Goal: Transaction & Acquisition: Purchase product/service

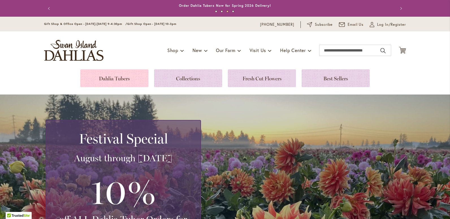
click at [116, 75] on link at bounding box center [114, 78] width 68 height 18
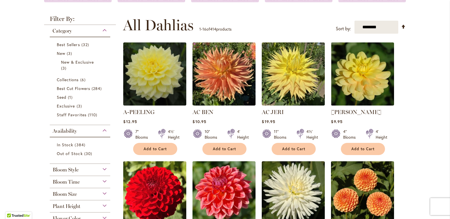
scroll to position [134, 0]
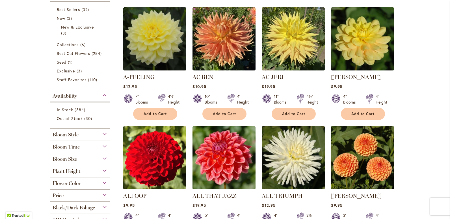
click at [103, 157] on div "Bloom Size" at bounding box center [80, 157] width 60 height 9
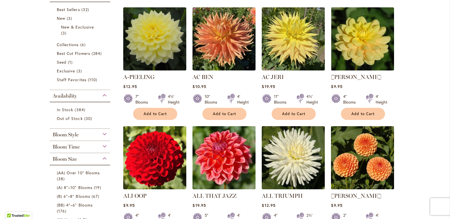
scroll to position [286, 0]
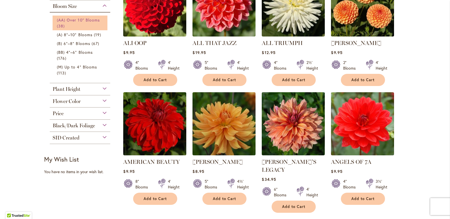
click at [88, 22] on span "(AA) Over 10" Blooms" at bounding box center [78, 19] width 43 height 5
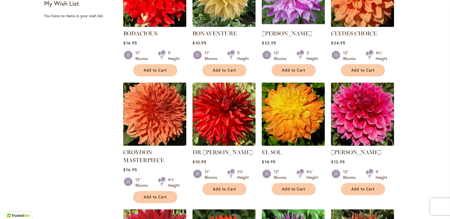
scroll to position [285, 0]
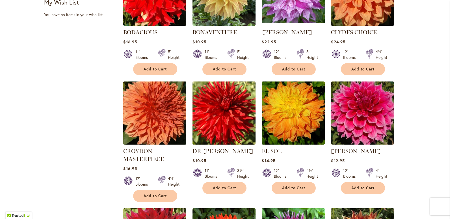
click at [146, 117] on img at bounding box center [155, 113] width 66 height 66
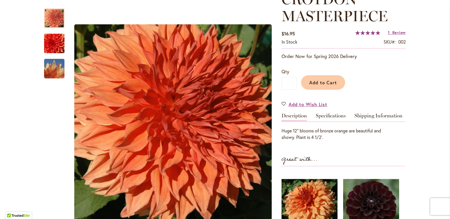
scroll to position [97, 0]
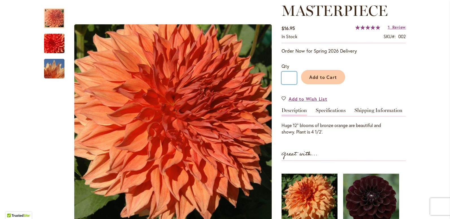
drag, startPoint x: 292, startPoint y: 77, endPoint x: 281, endPoint y: 78, distance: 11.0
click at [281, 78] on input "*" at bounding box center [288, 77] width 15 height 13
type input "*"
click at [334, 78] on span "Add to Cart" at bounding box center [323, 77] width 28 height 6
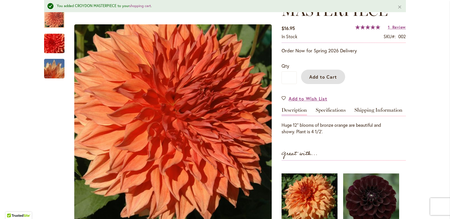
scroll to position [0, 0]
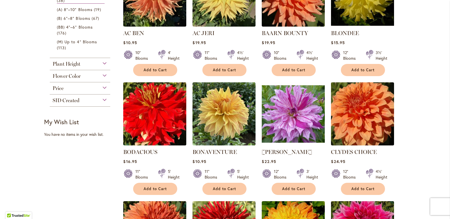
scroll to position [175, 0]
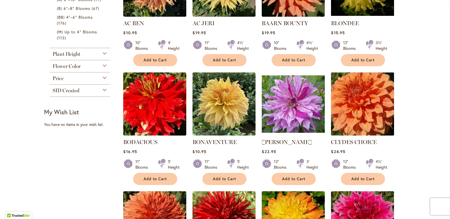
click at [368, 101] on img at bounding box center [362, 104] width 66 height 66
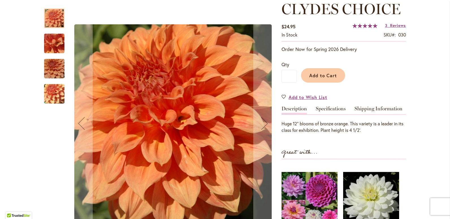
scroll to position [98, 0]
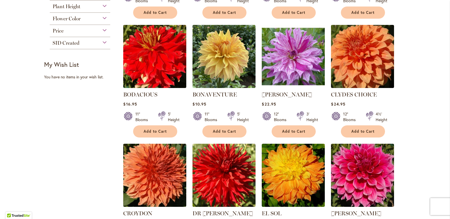
scroll to position [230, 0]
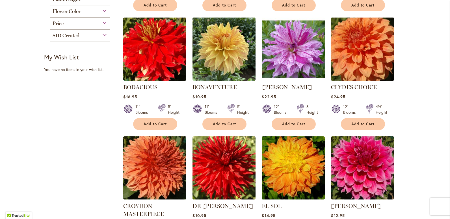
click at [357, 44] on img at bounding box center [362, 49] width 66 height 66
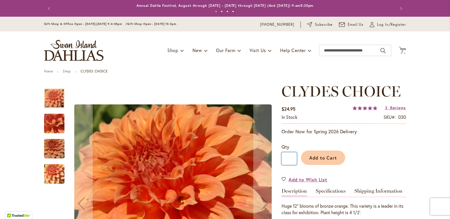
drag, startPoint x: 291, startPoint y: 157, endPoint x: 282, endPoint y: 160, distance: 8.9
click at [282, 160] on input "*" at bounding box center [288, 158] width 15 height 13
type input "*"
click at [331, 160] on span "Add to Cart" at bounding box center [323, 158] width 28 height 6
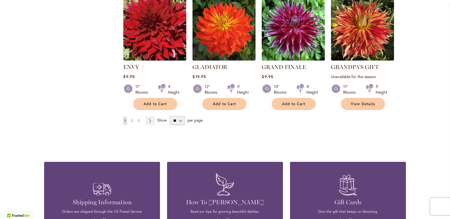
scroll to position [497, 0]
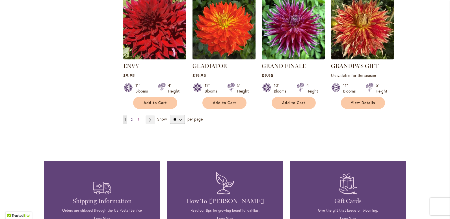
click at [131, 117] on span "2" at bounding box center [132, 119] width 2 height 4
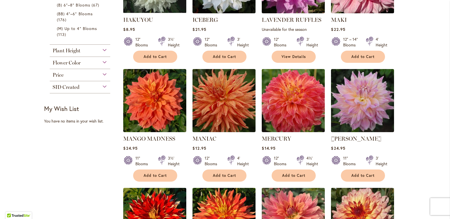
scroll to position [181, 0]
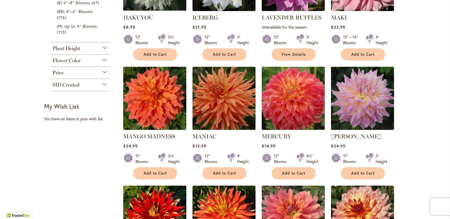
click at [162, 98] on img at bounding box center [155, 98] width 66 height 66
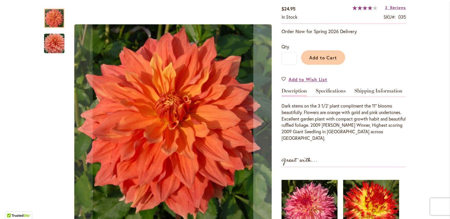
scroll to position [120, 0]
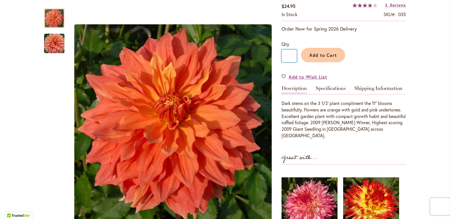
drag, startPoint x: 292, startPoint y: 55, endPoint x: 277, endPoint y: 58, distance: 15.4
type input "*"
click at [324, 53] on span "Add to Cart" at bounding box center [323, 55] width 28 height 6
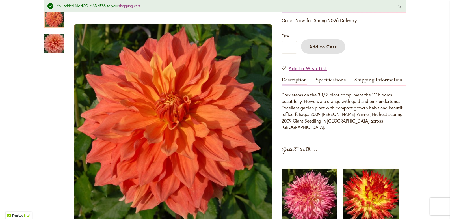
scroll to position [82, 0]
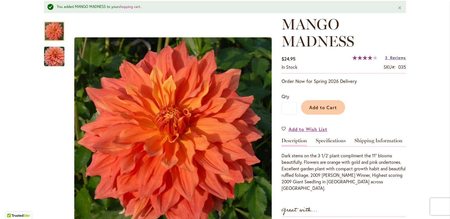
click at [396, 57] on span "Reviews" at bounding box center [398, 57] width 16 height 5
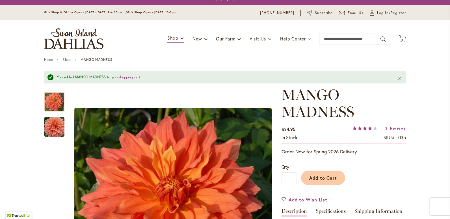
scroll to position [0, 0]
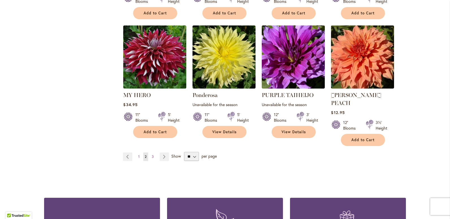
scroll to position [451, 0]
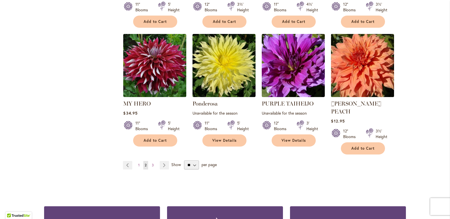
click at [372, 63] on img at bounding box center [362, 65] width 66 height 66
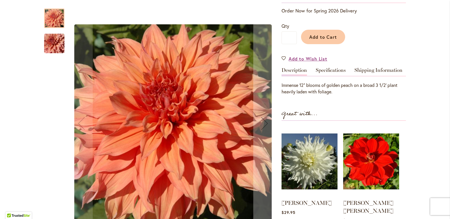
scroll to position [139, 0]
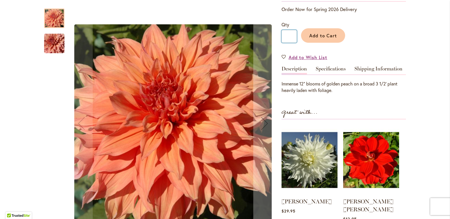
drag, startPoint x: 288, startPoint y: 36, endPoint x: 282, endPoint y: 38, distance: 7.0
click at [282, 38] on input "*" at bounding box center [288, 36] width 15 height 13
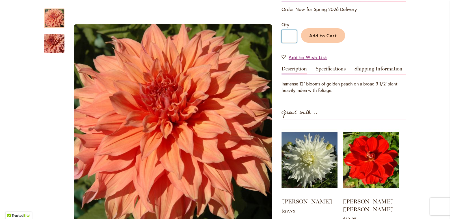
scroll to position [0, 0]
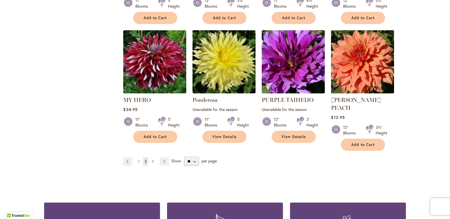
scroll to position [482, 0]
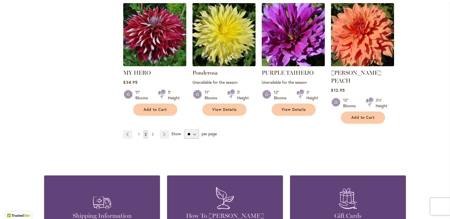
click at [152, 132] on span "3" at bounding box center [153, 134] width 2 height 4
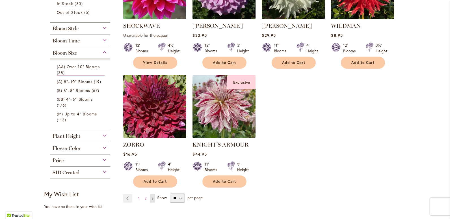
scroll to position [174, 0]
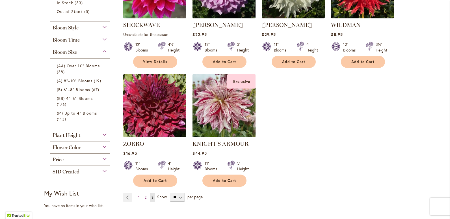
click at [229, 111] on img at bounding box center [224, 105] width 66 height 66
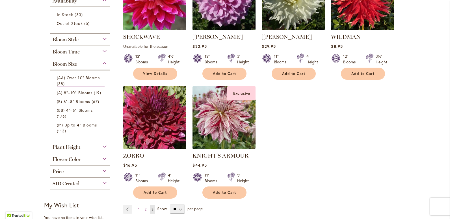
scroll to position [183, 0]
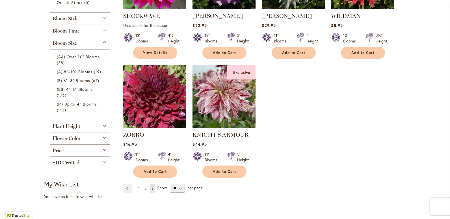
click at [145, 186] on span "2" at bounding box center [146, 188] width 2 height 4
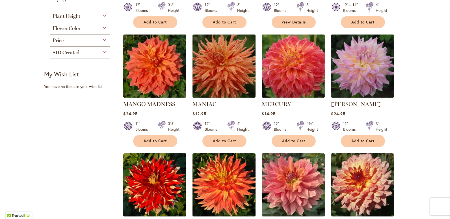
scroll to position [211, 0]
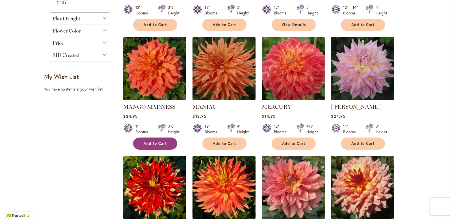
click at [155, 143] on span "Add to Cart" at bounding box center [155, 143] width 23 height 5
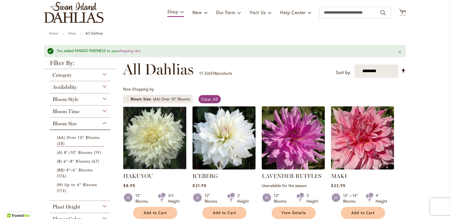
scroll to position [0, 0]
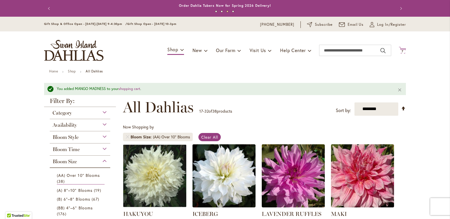
click at [400, 49] on icon at bounding box center [402, 50] width 7 height 7
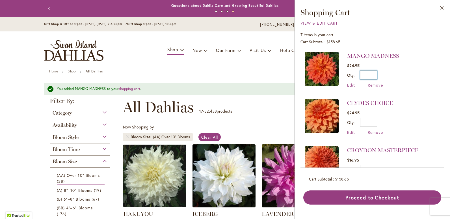
drag, startPoint x: 376, startPoint y: 75, endPoint x: 371, endPoint y: 76, distance: 5.3
click at [371, 76] on input "*" at bounding box center [368, 74] width 17 height 9
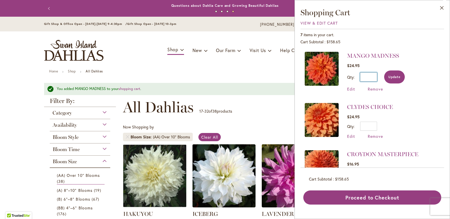
type input "*"
click at [390, 78] on span "Update" at bounding box center [394, 77] width 12 height 4
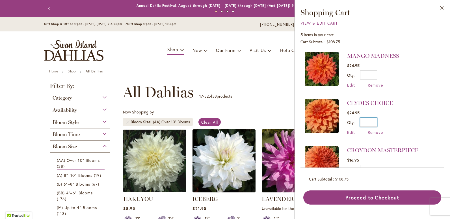
drag, startPoint x: 375, startPoint y: 121, endPoint x: 368, endPoint y: 123, distance: 7.5
click at [368, 123] on input "*" at bounding box center [368, 122] width 17 height 9
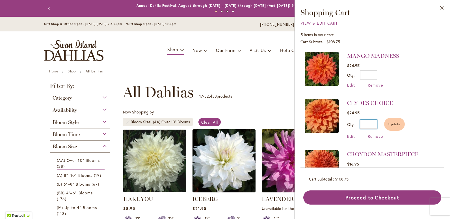
type input "*"
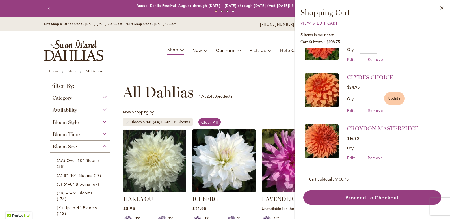
scroll to position [28, 0]
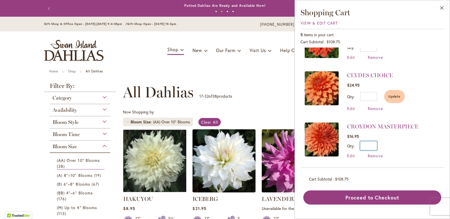
drag, startPoint x: 376, startPoint y: 144, endPoint x: 370, endPoint y: 147, distance: 6.8
click at [370, 147] on input "*" at bounding box center [368, 145] width 17 height 9
type input "*"
click at [394, 95] on span "Update" at bounding box center [394, 96] width 12 height 4
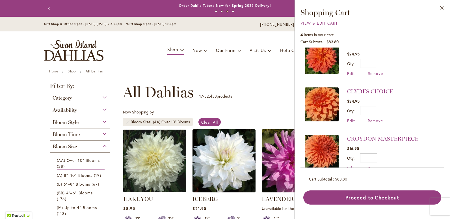
scroll to position [24, 0]
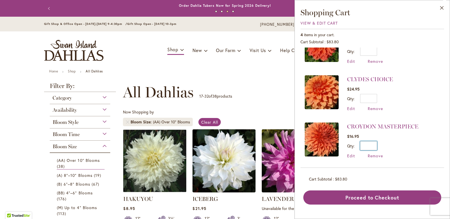
drag, startPoint x: 376, startPoint y: 144, endPoint x: 369, endPoint y: 148, distance: 7.9
click at [369, 148] on input "*" at bounding box center [368, 145] width 17 height 9
type input "*"
click at [396, 143] on button "Update" at bounding box center [394, 147] width 21 height 13
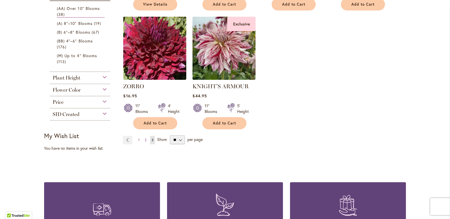
scroll to position [232, 0]
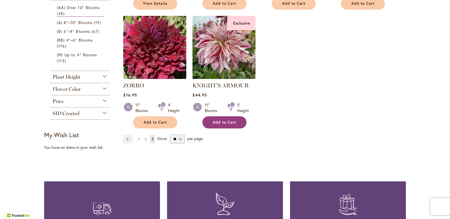
click at [220, 123] on span "Add to Cart" at bounding box center [224, 122] width 23 height 5
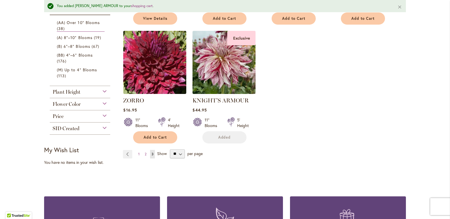
scroll to position [247, 0]
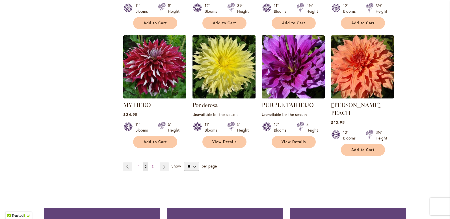
scroll to position [451, 0]
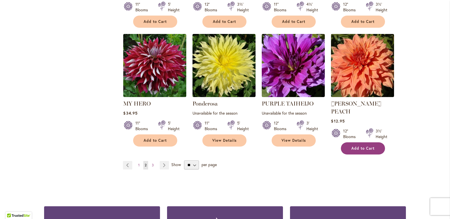
click at [370, 146] on span "Add to Cart" at bounding box center [362, 148] width 23 height 5
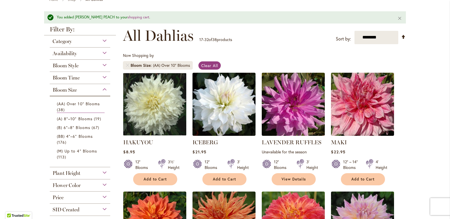
scroll to position [78, 0]
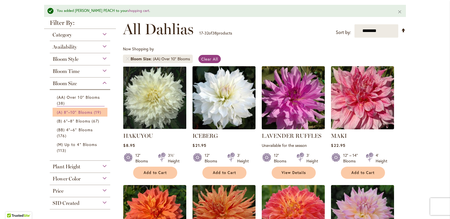
click at [69, 112] on span "(A) 8"–10" Blooms" at bounding box center [75, 111] width 36 height 5
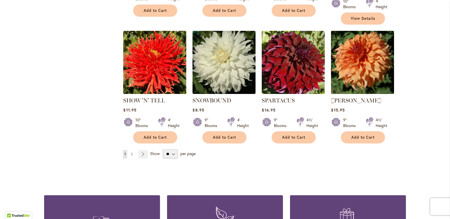
scroll to position [481, 0]
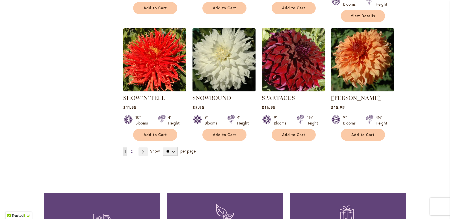
click at [131, 149] on span "2" at bounding box center [132, 151] width 2 height 4
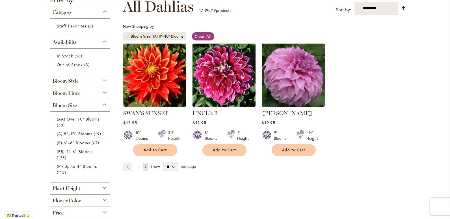
scroll to position [86, 0]
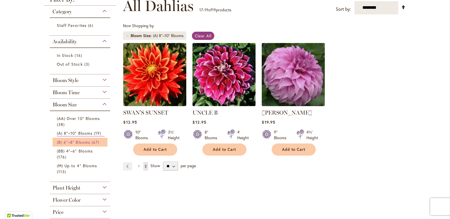
click at [84, 142] on span "(B) 6"–8" Blooms" at bounding box center [73, 141] width 33 height 5
